Goal: Navigation & Orientation: Find specific page/section

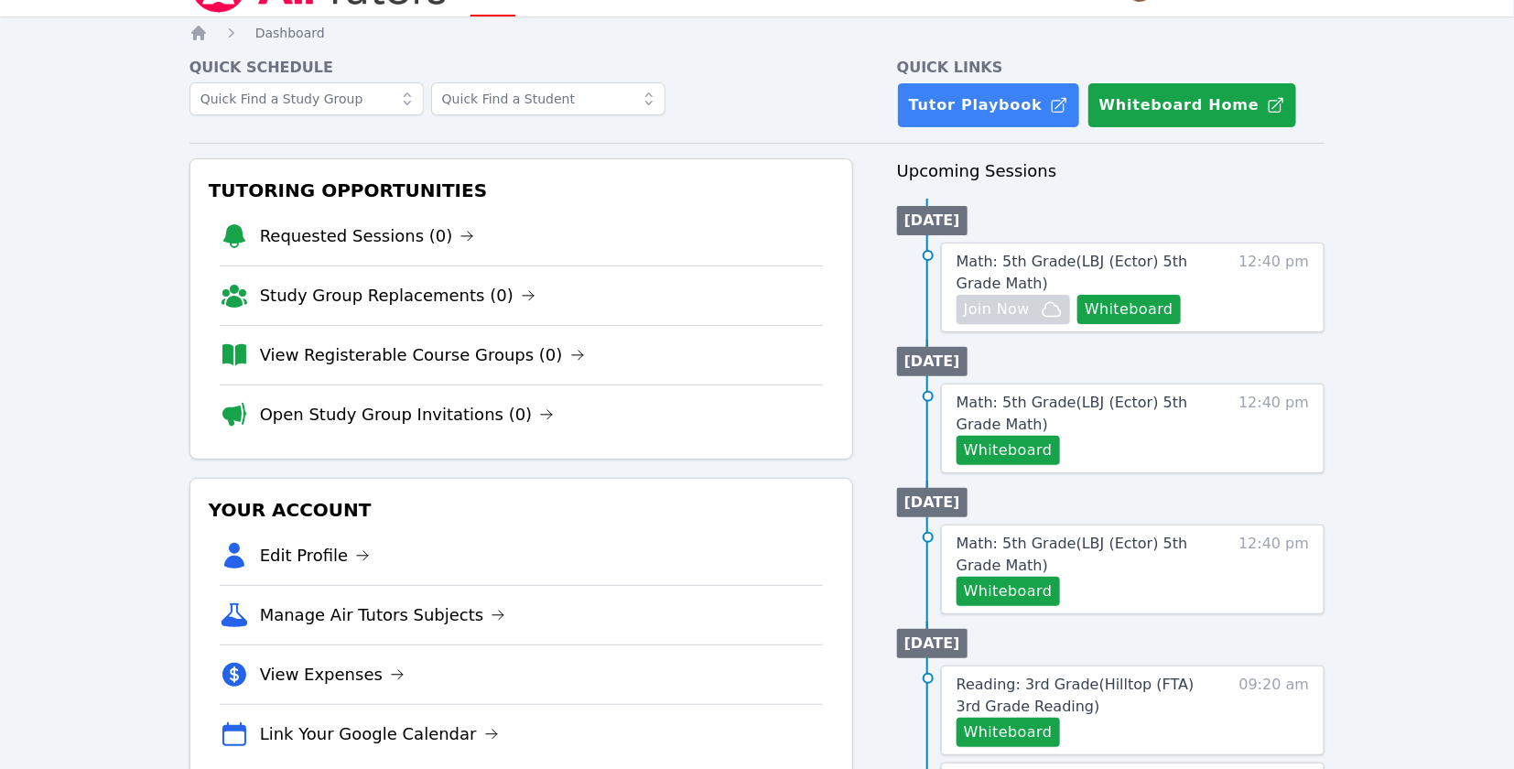
scroll to position [72, 0]
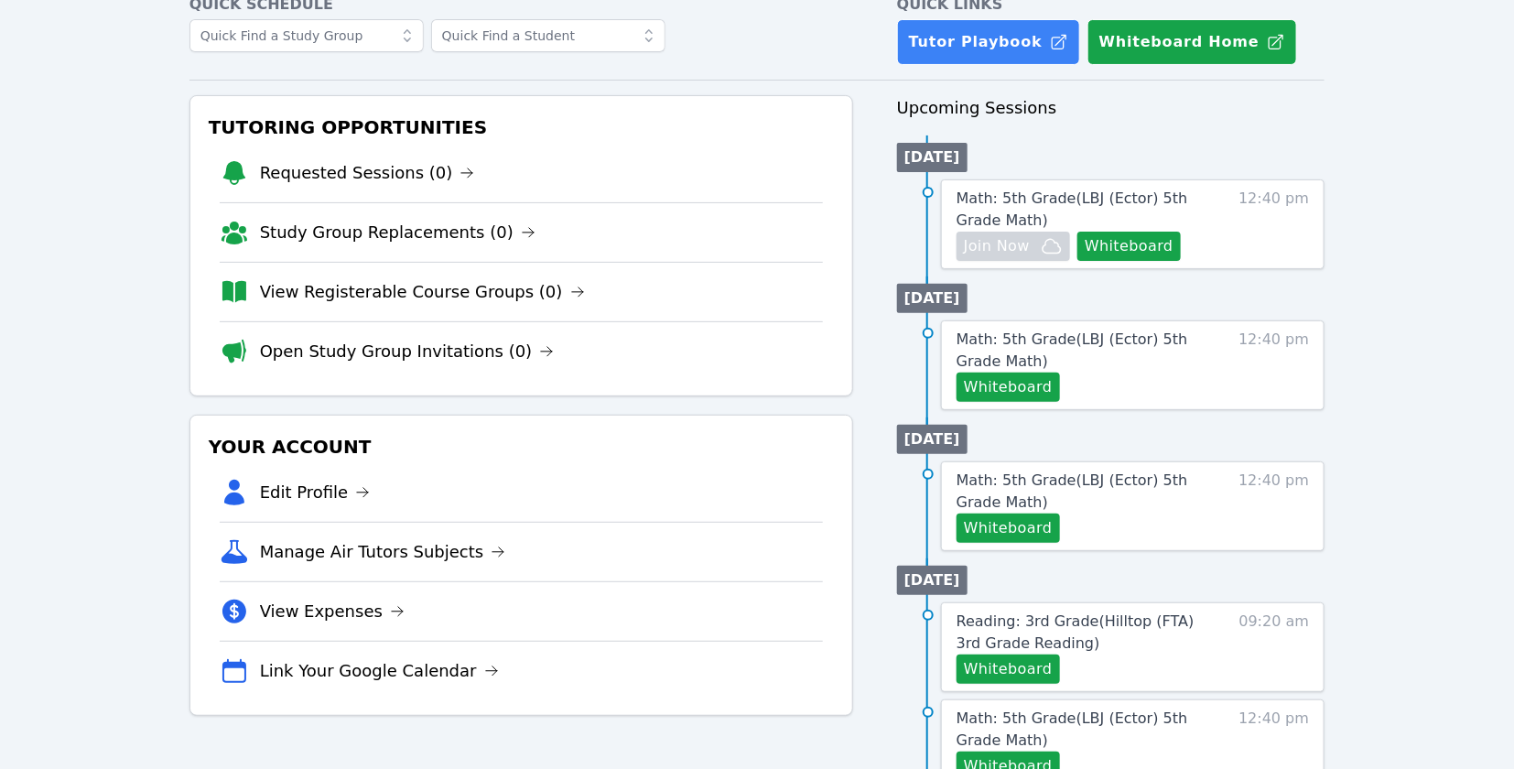
scroll to position [119, 0]
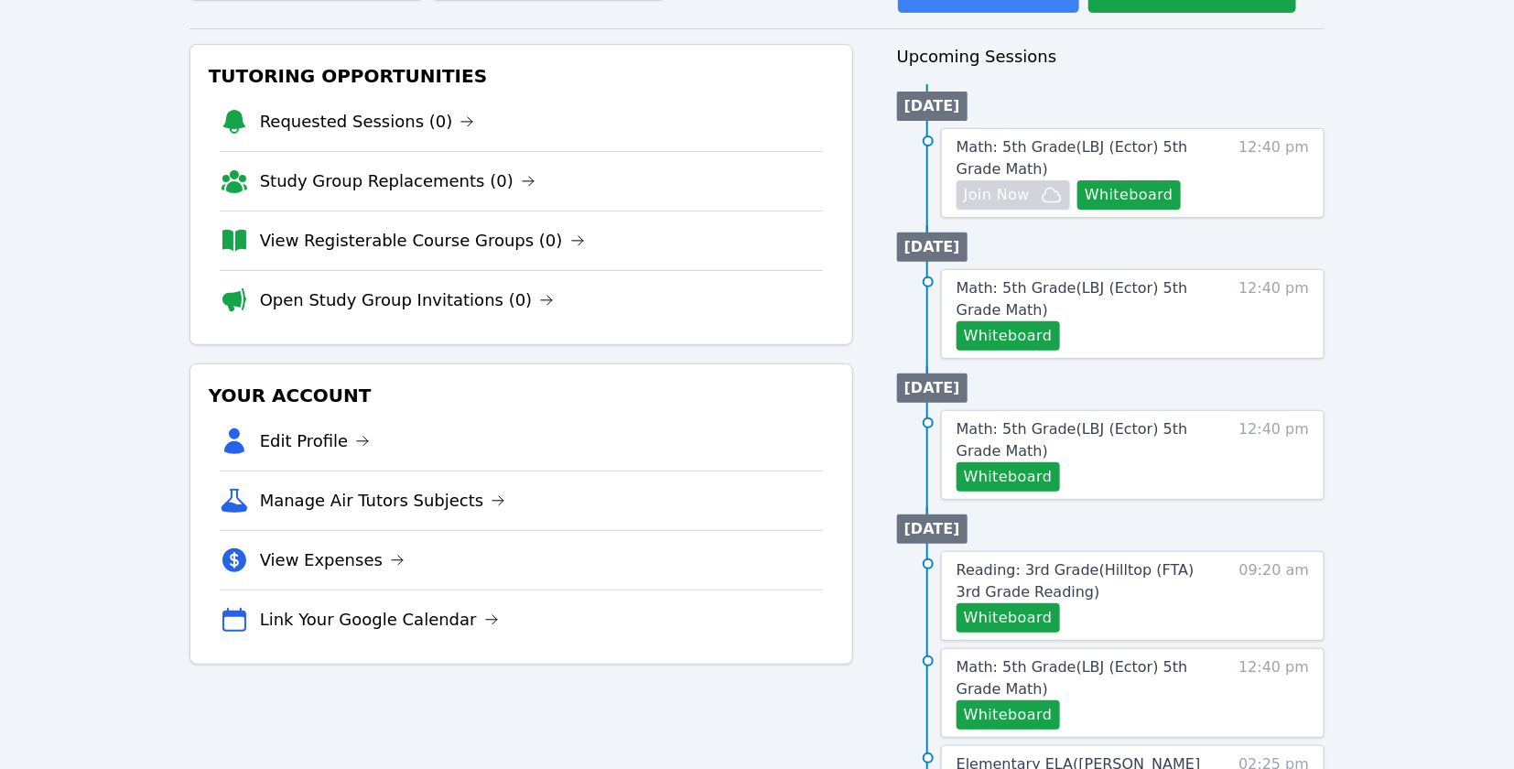
scroll to position [163, 0]
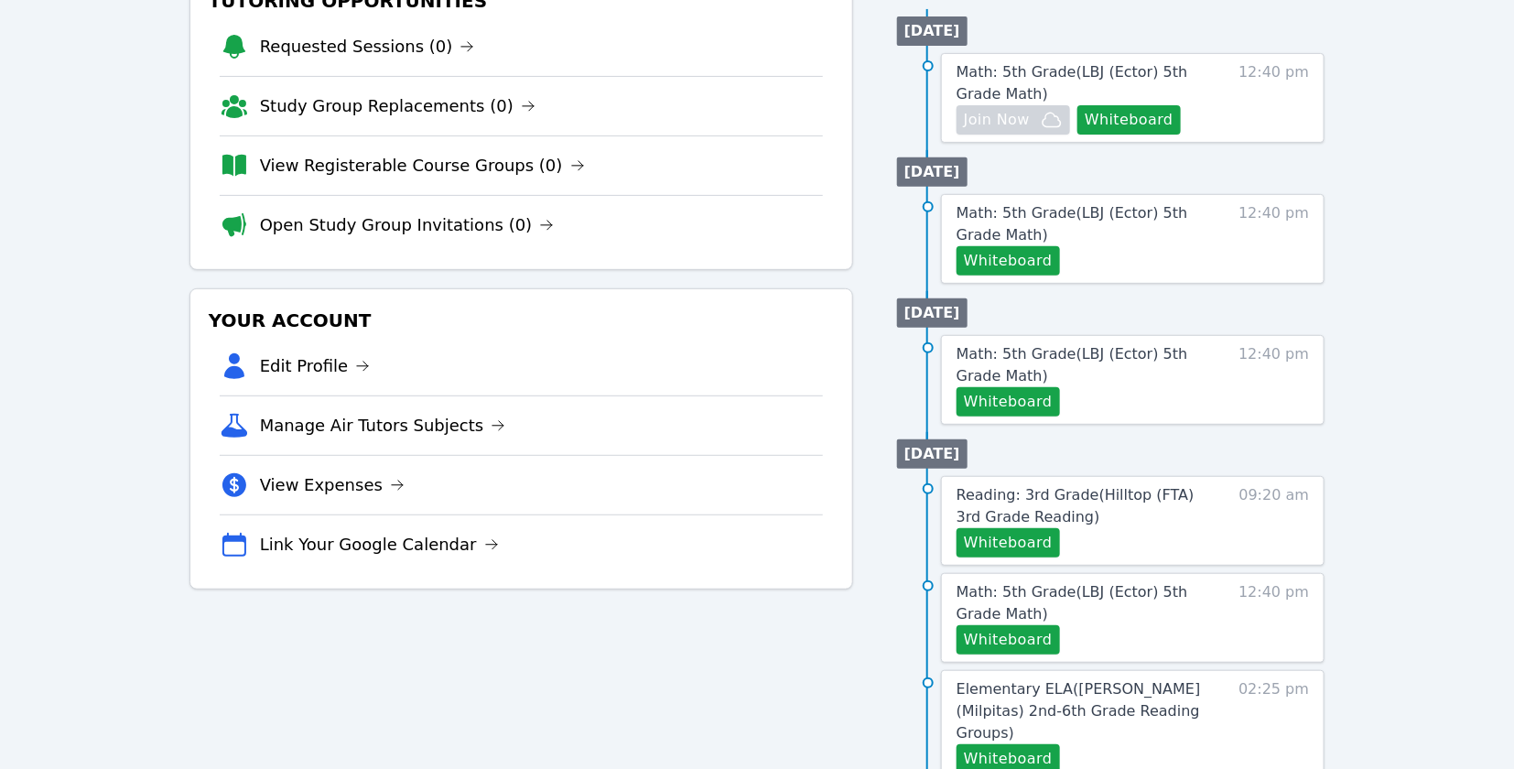
scroll to position [245, 0]
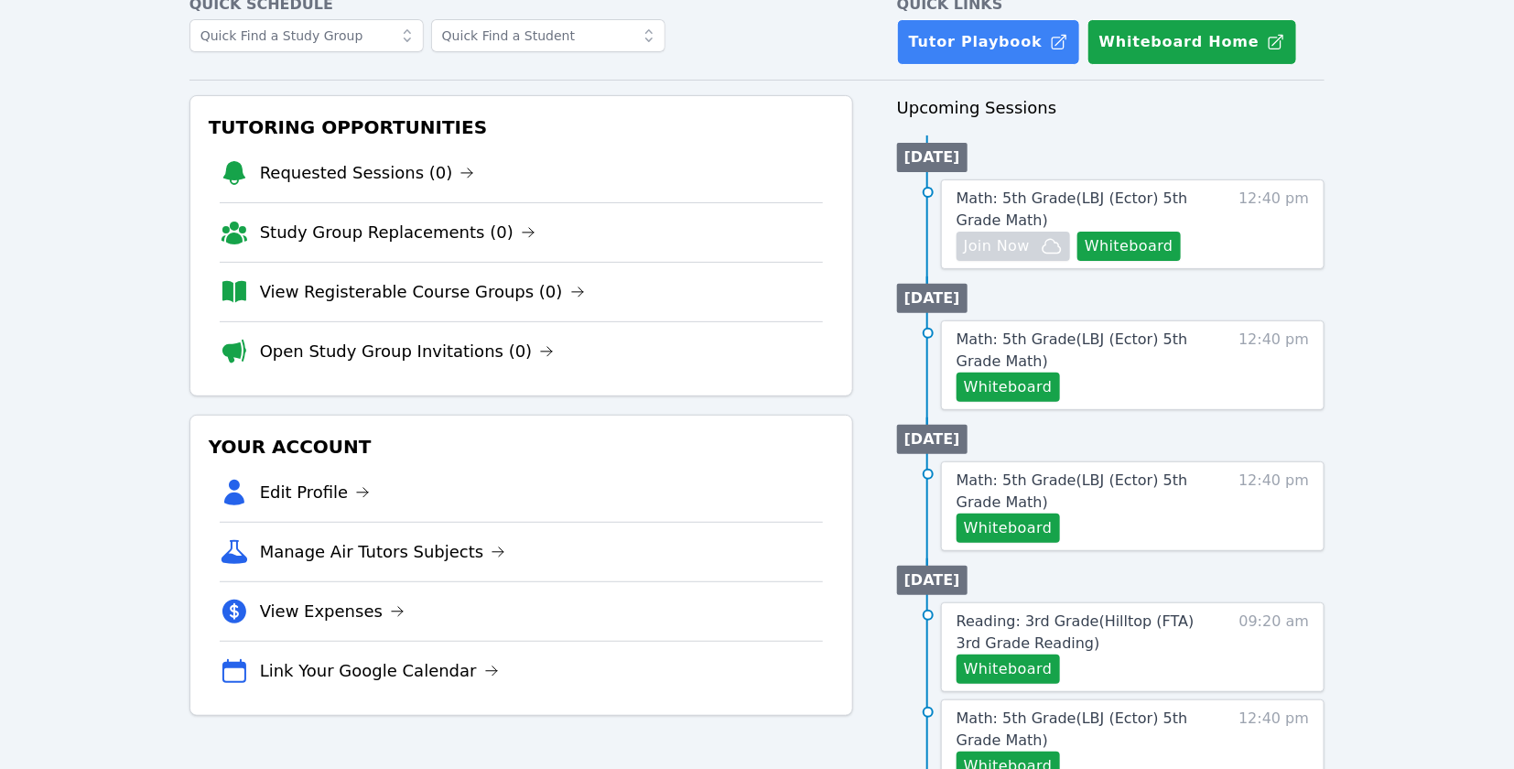
scroll to position [127, 0]
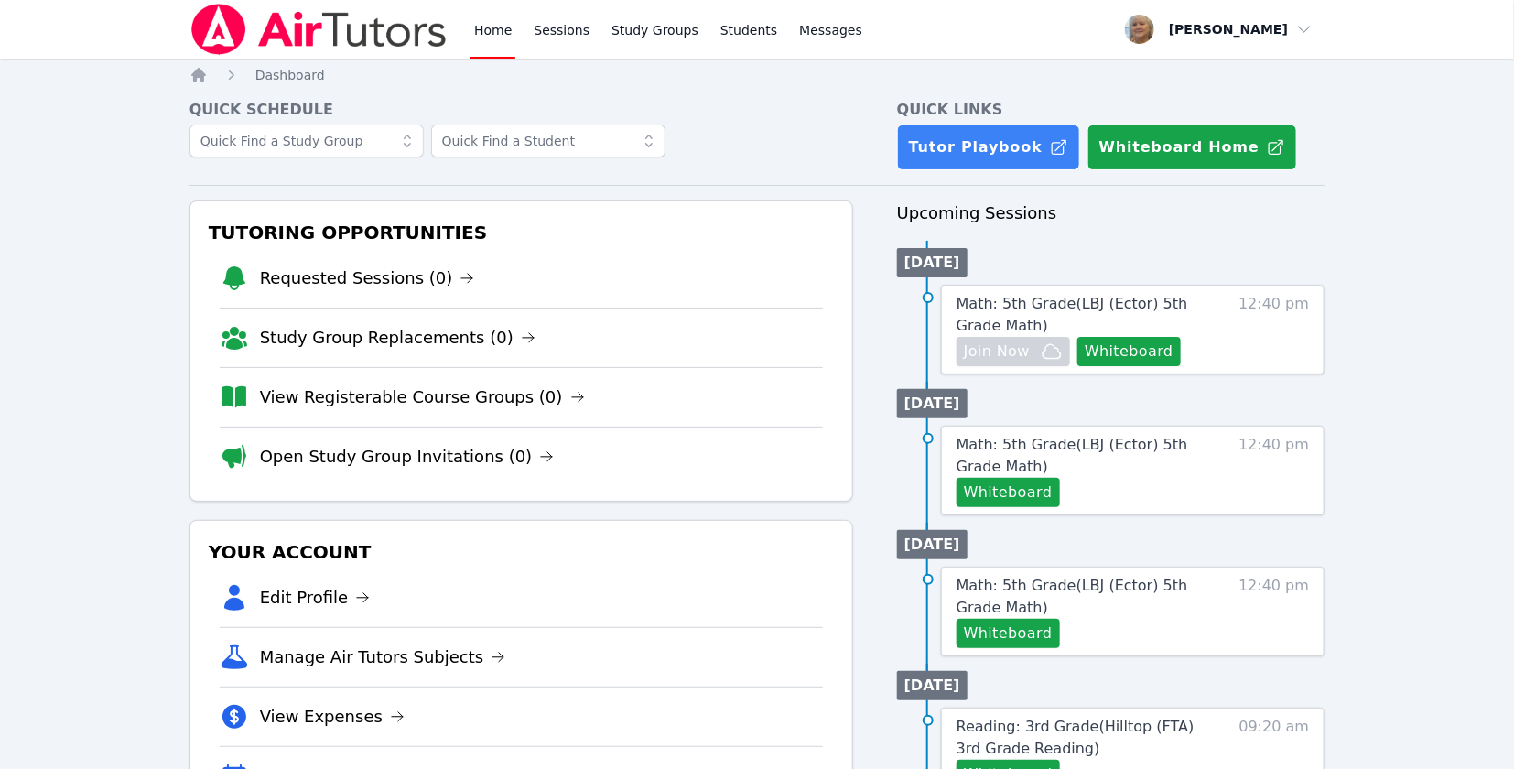
scroll to position [4, 0]
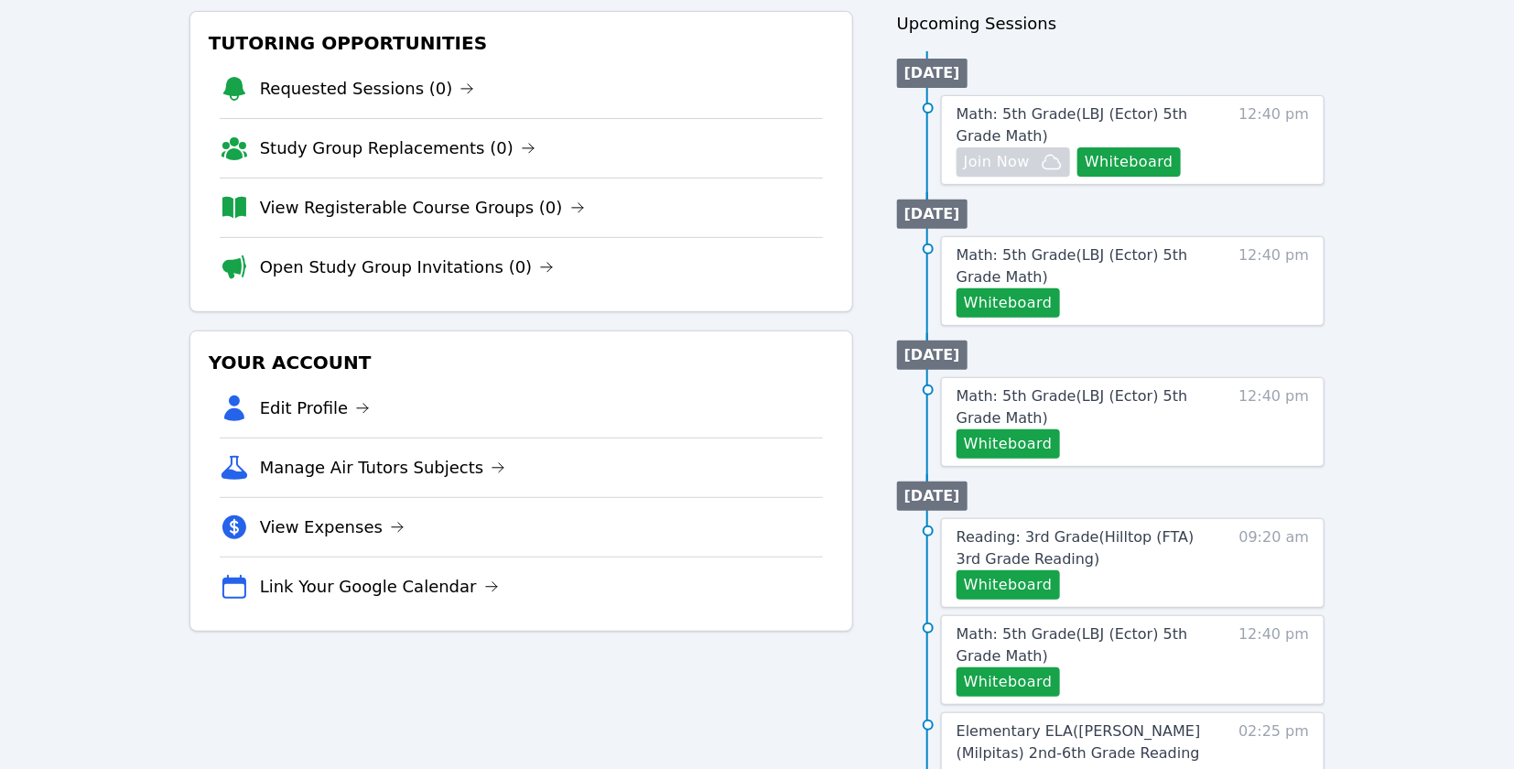
scroll to position [187, 0]
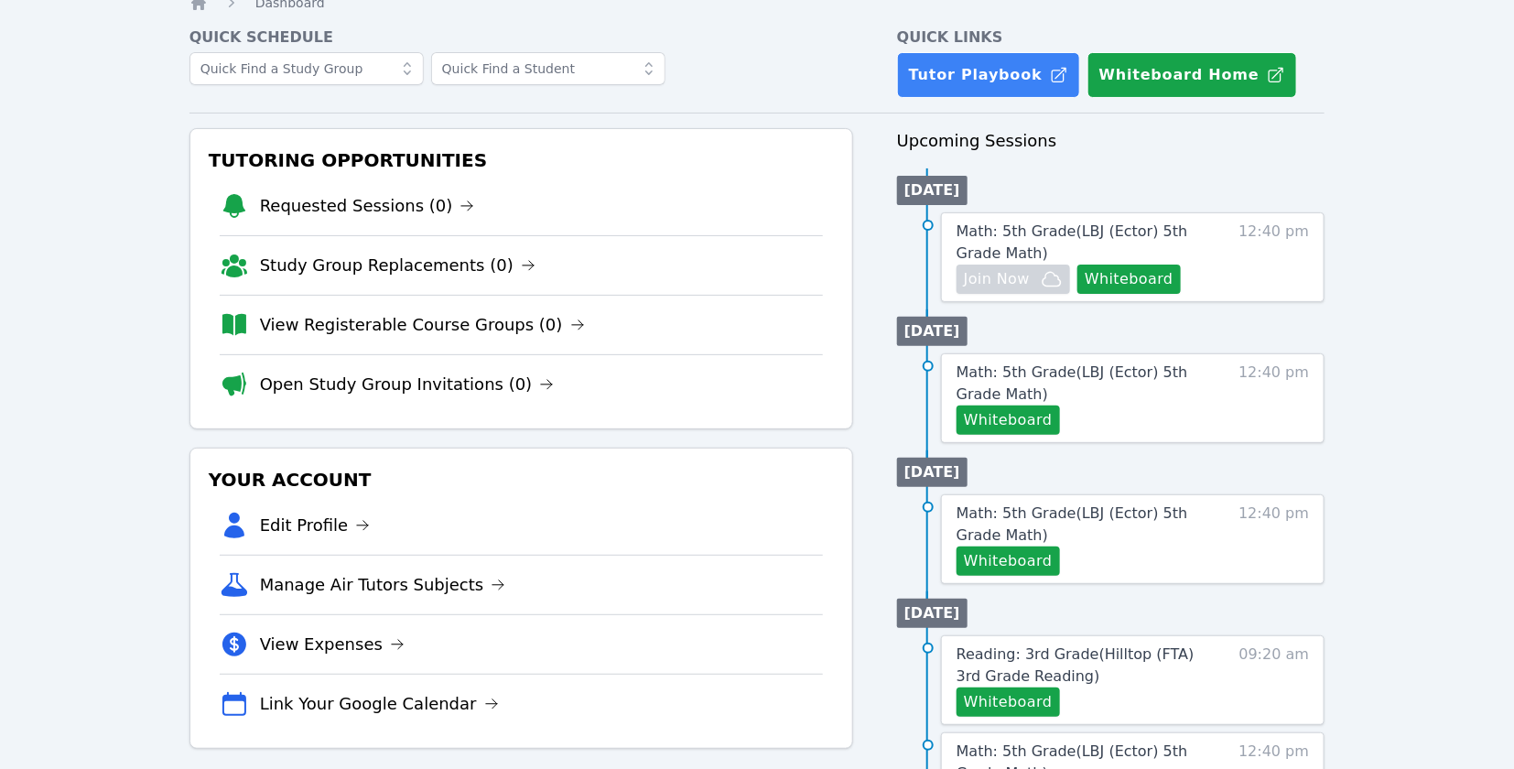
scroll to position [78, 0]
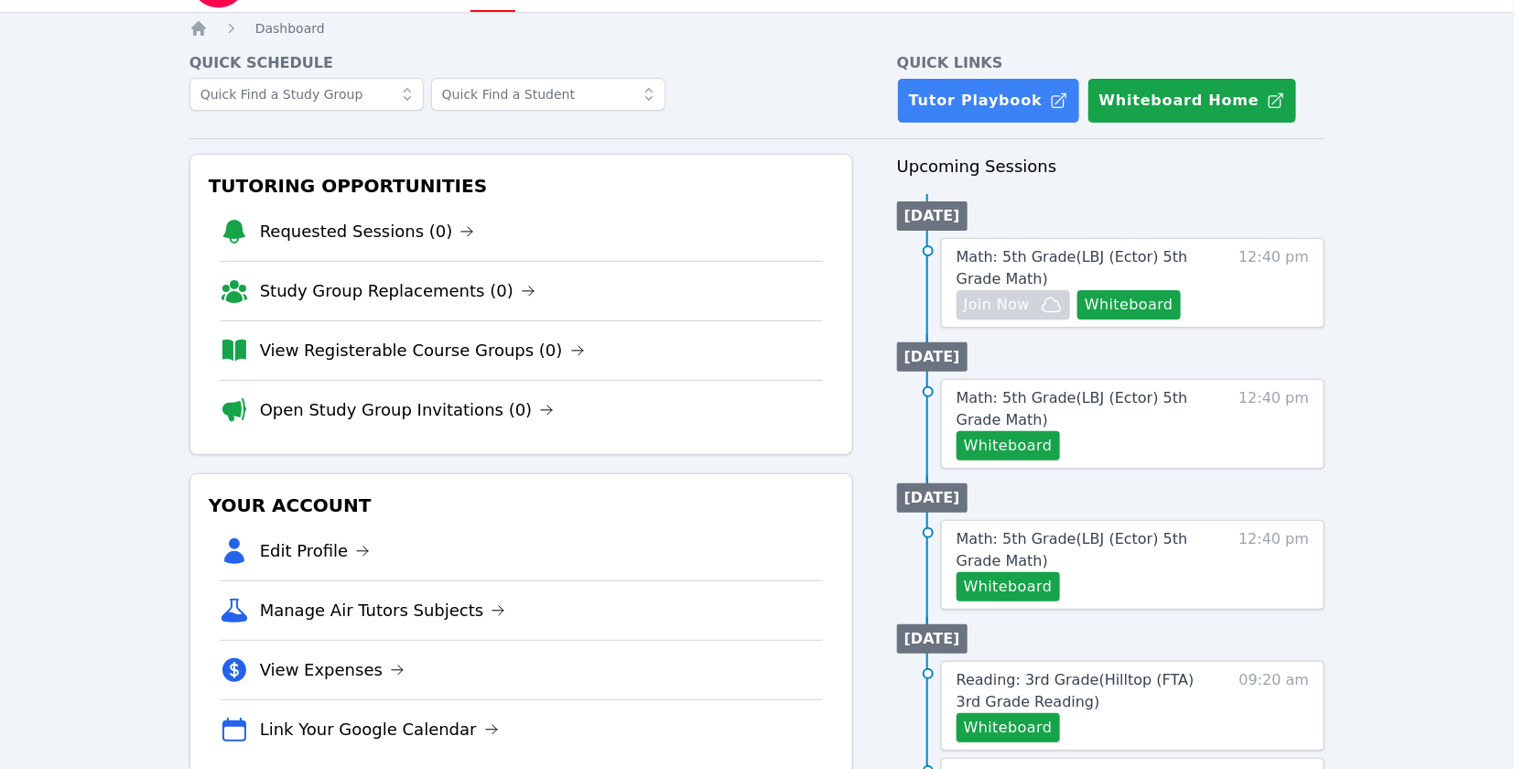
scroll to position [74, 0]
